Goal: Task Accomplishment & Management: Use online tool/utility

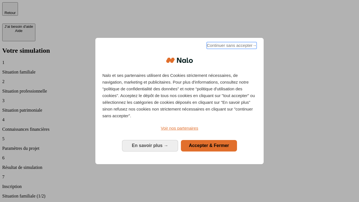
click at [231, 46] on span "Continuer sans accepter →" at bounding box center [231, 45] width 50 height 7
